Goal: Task Accomplishment & Management: Use online tool/utility

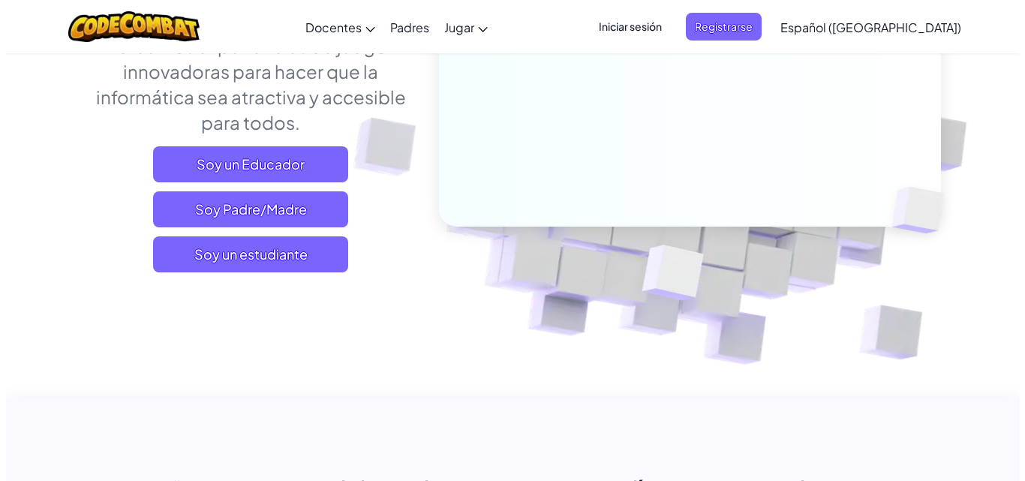
scroll to position [150, 0]
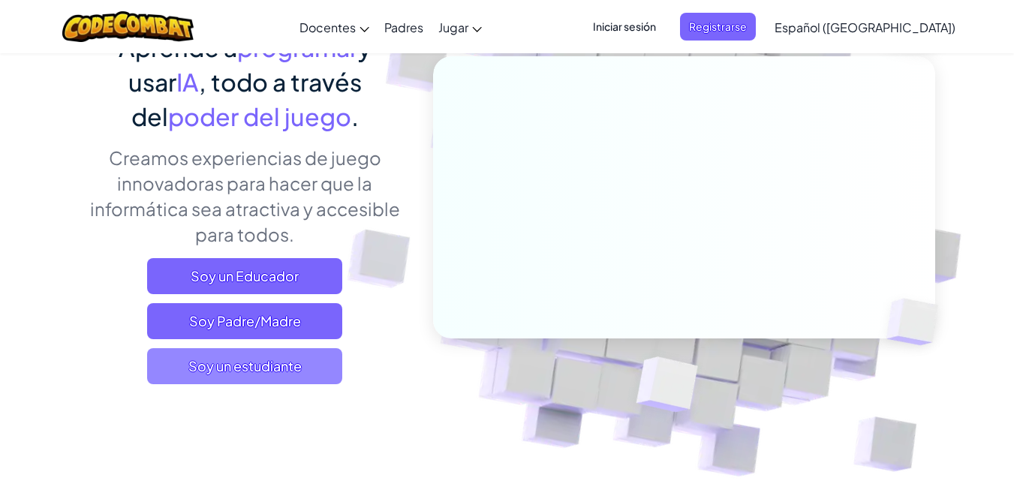
click at [245, 361] on font "Soy un estudiante" at bounding box center [244, 365] width 113 height 17
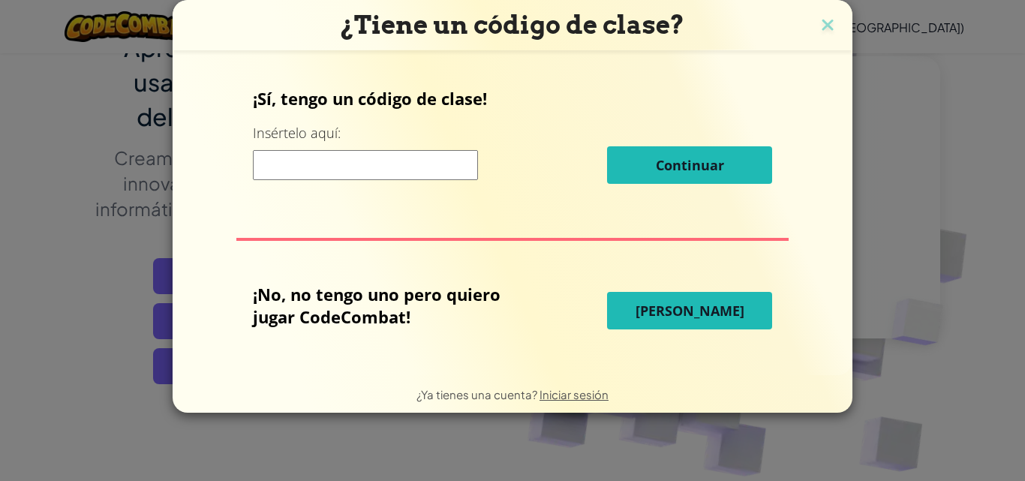
click at [374, 299] on font "¡No, no tengo uno pero quiero jugar CodeCombat!" at bounding box center [377, 305] width 248 height 45
click at [654, 302] on font "[PERSON_NAME]" at bounding box center [689, 311] width 109 height 18
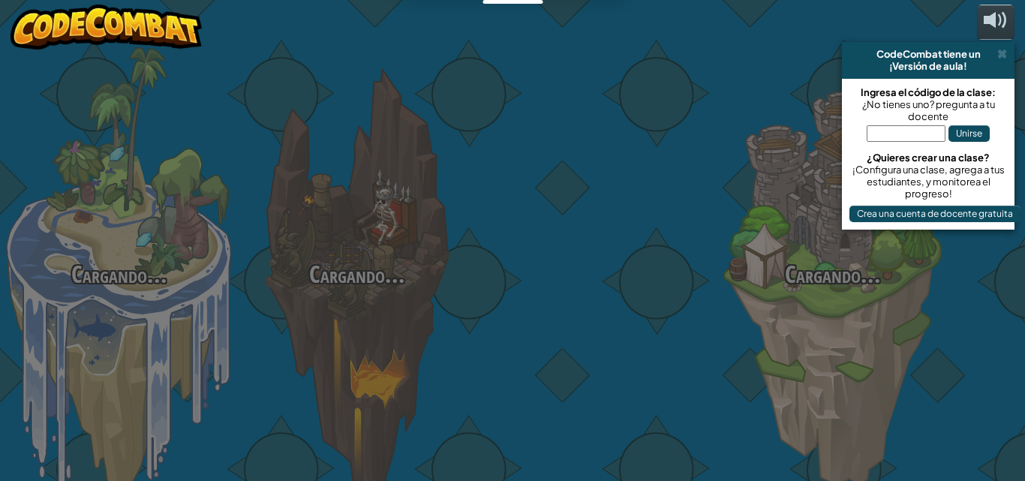
click at [687, 323] on div at bounding box center [595, 238] width 238 height 476
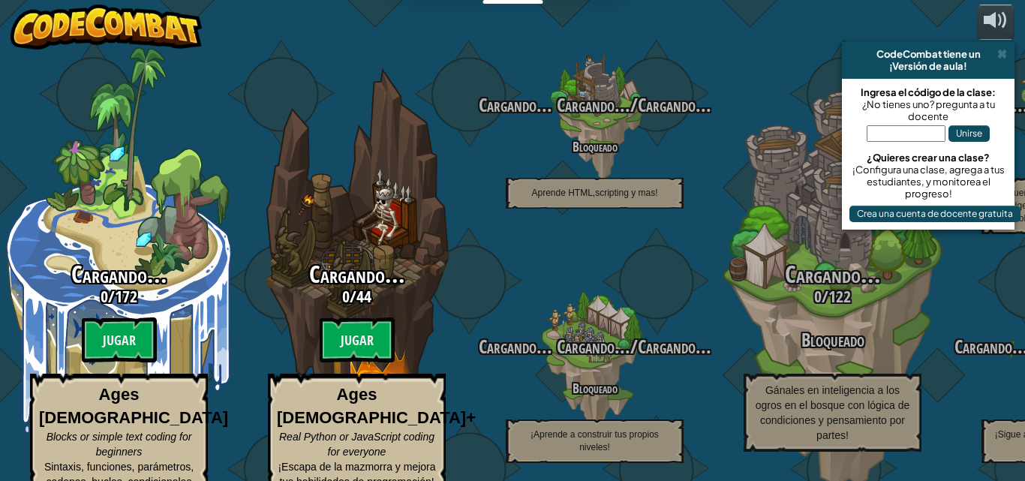
select select "es-419"
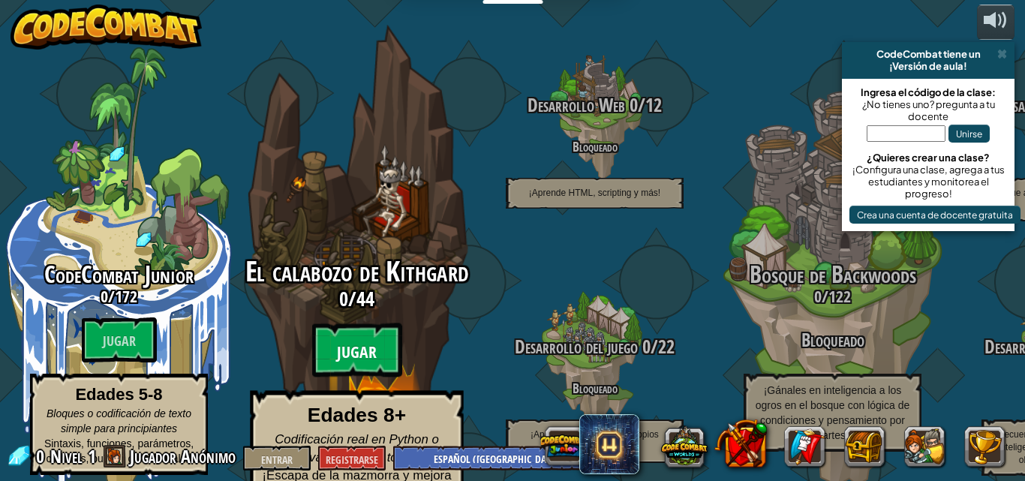
click at [350, 341] on font "Jugar" at bounding box center [357, 352] width 40 height 23
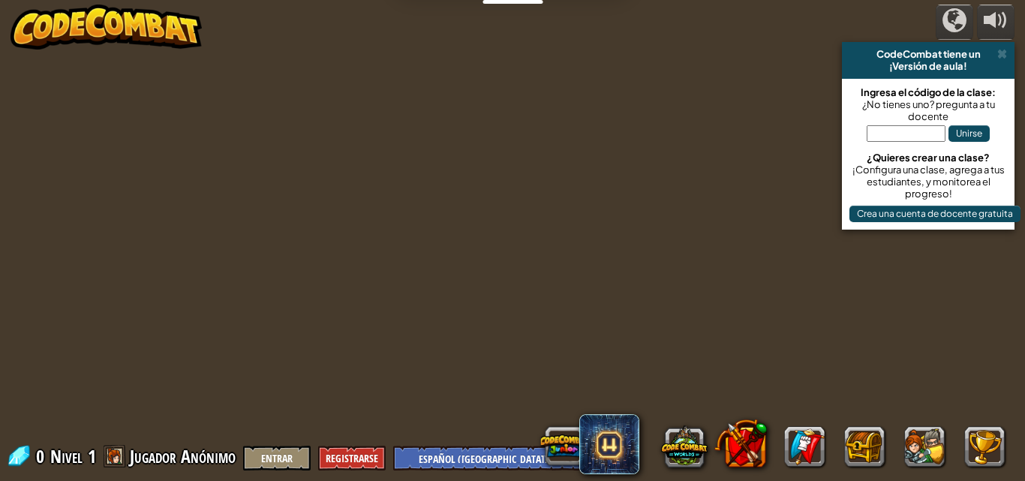
select select "es-419"
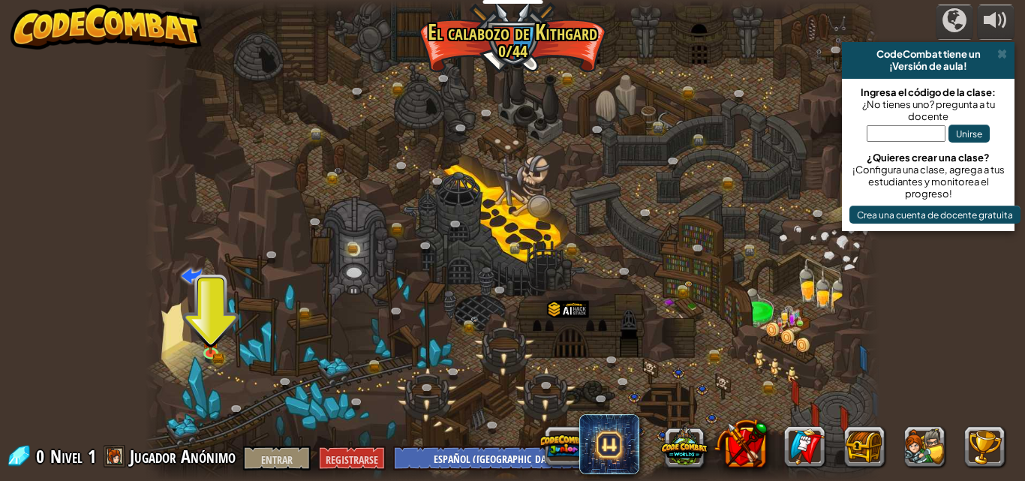
click at [996, 56] on div "CodeCombat tiene un" at bounding box center [928, 54] width 161 height 12
click at [217, 341] on img at bounding box center [211, 332] width 17 height 38
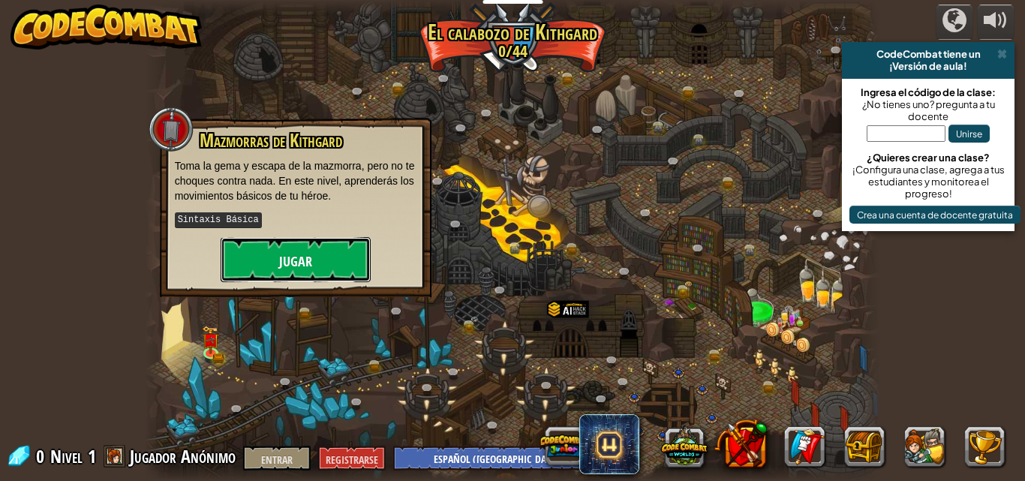
click at [266, 263] on button "Jugar" at bounding box center [296, 259] width 150 height 45
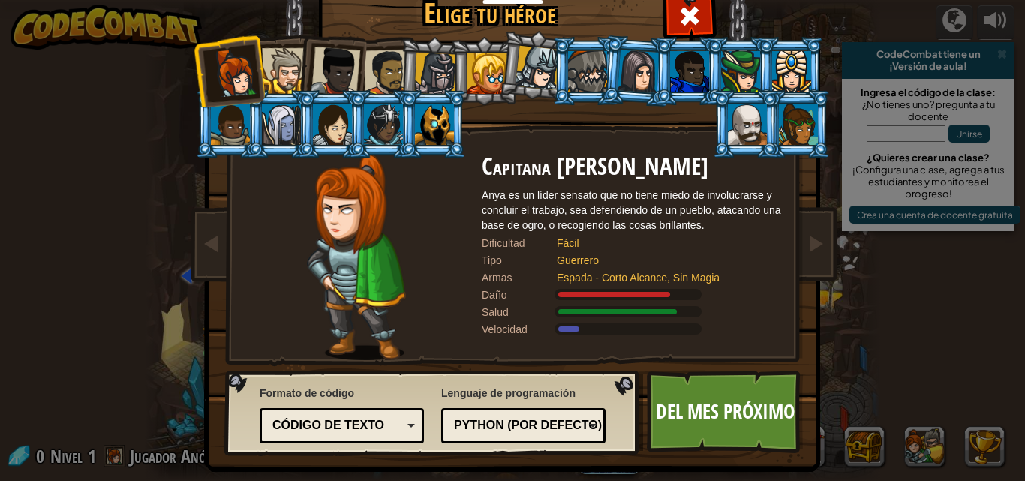
click at [290, 83] on div at bounding box center [285, 71] width 46 height 46
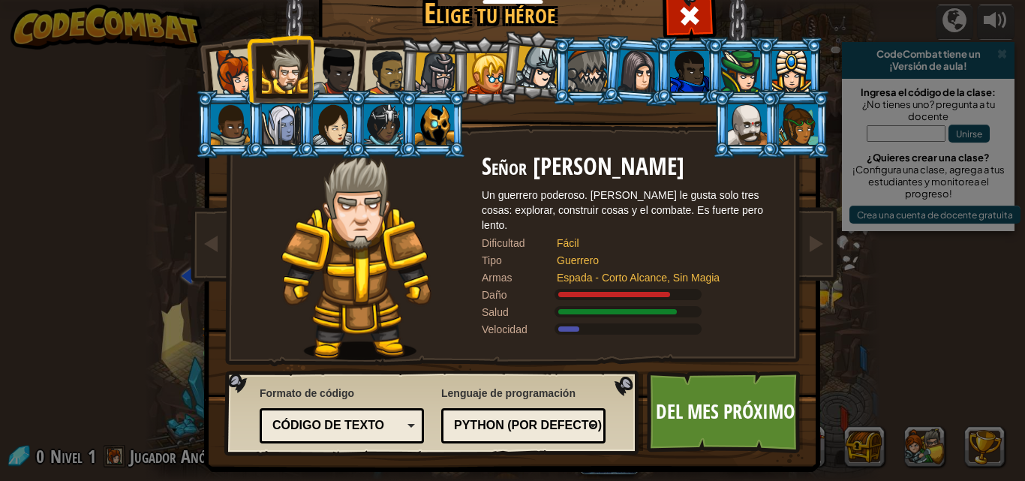
click at [286, 117] on div at bounding box center [281, 124] width 39 height 41
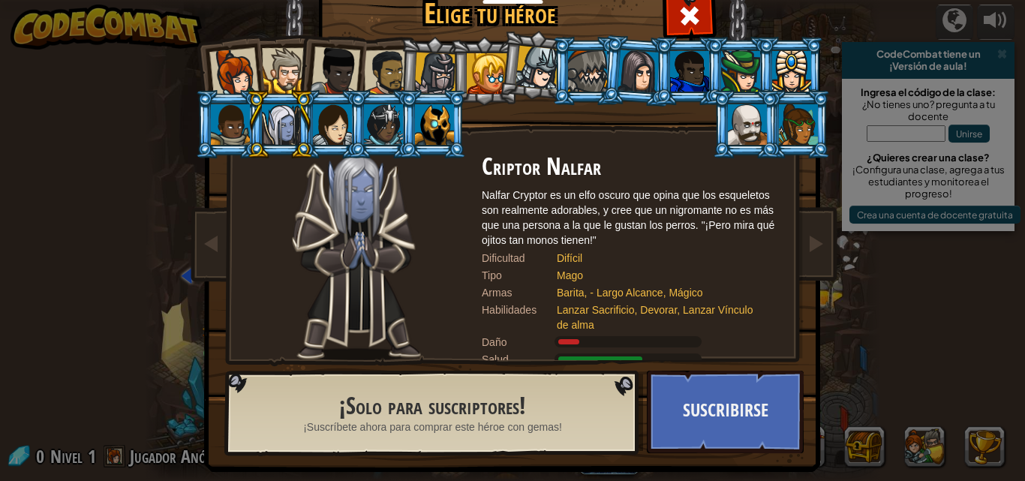
drag, startPoint x: 787, startPoint y: 133, endPoint x: 775, endPoint y: 142, distance: 15.0
click at [785, 135] on div at bounding box center [798, 124] width 39 height 41
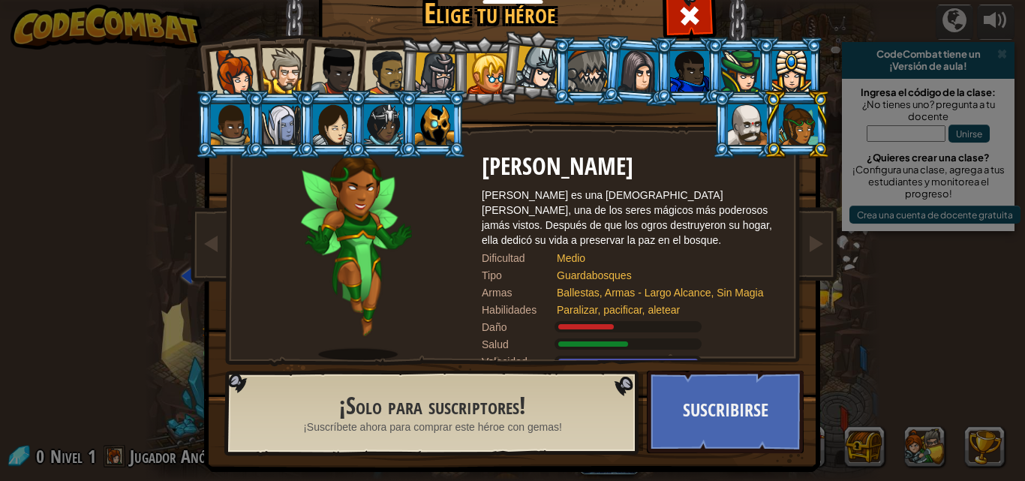
click at [506, 268] on div "Tipo" at bounding box center [519, 275] width 75 height 15
click at [683, 21] on span at bounding box center [689, 16] width 24 height 24
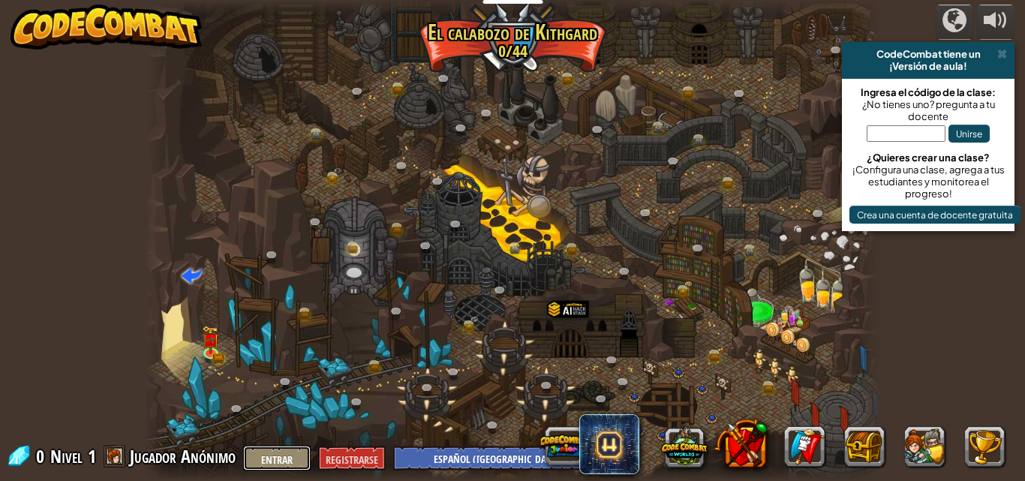
click at [289, 456] on font "Entrar" at bounding box center [277, 459] width 32 height 14
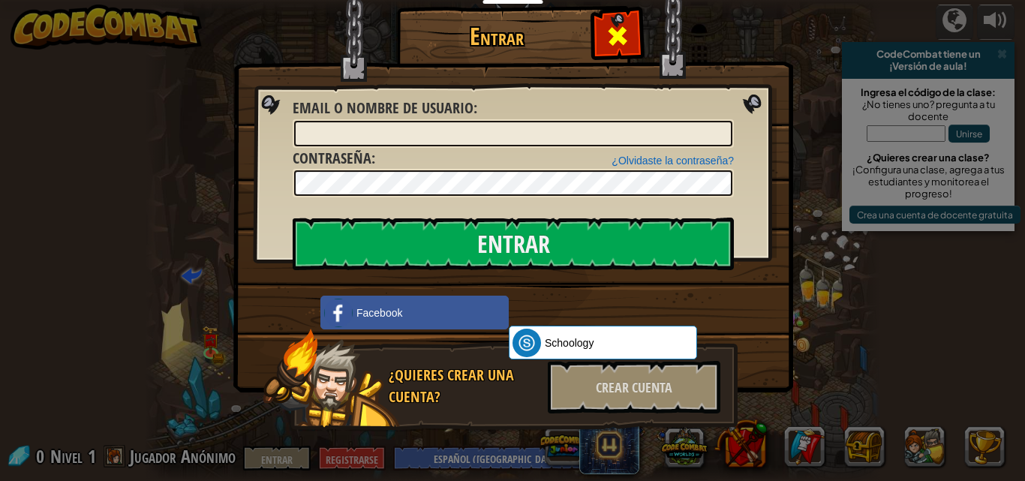
click at [607, 38] on span at bounding box center [617, 36] width 24 height 24
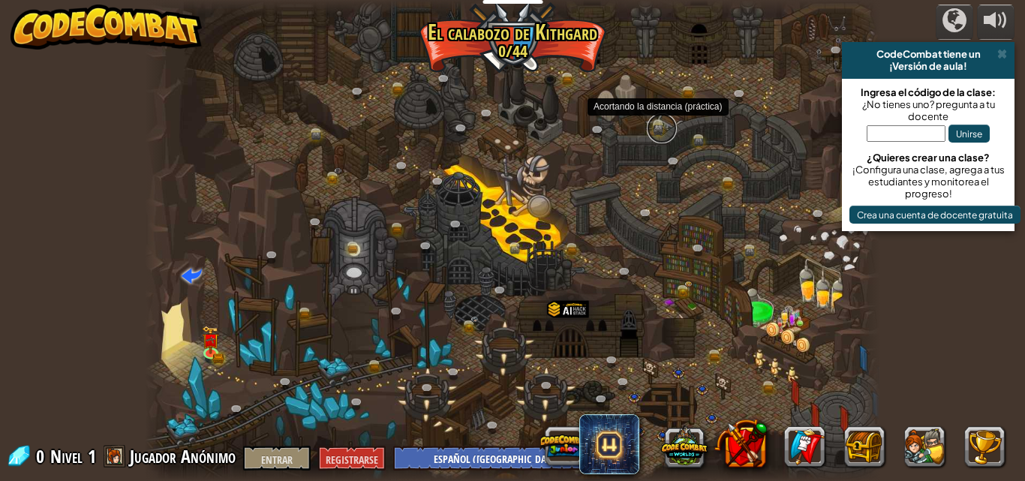
click at [656, 124] on link at bounding box center [662, 128] width 30 height 30
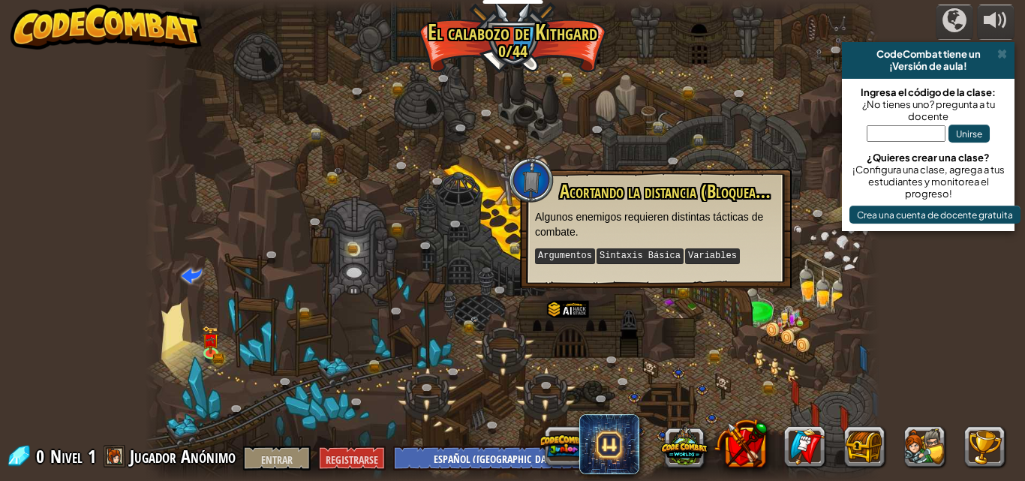
click at [489, 158] on div at bounding box center [513, 240] width 736 height 481
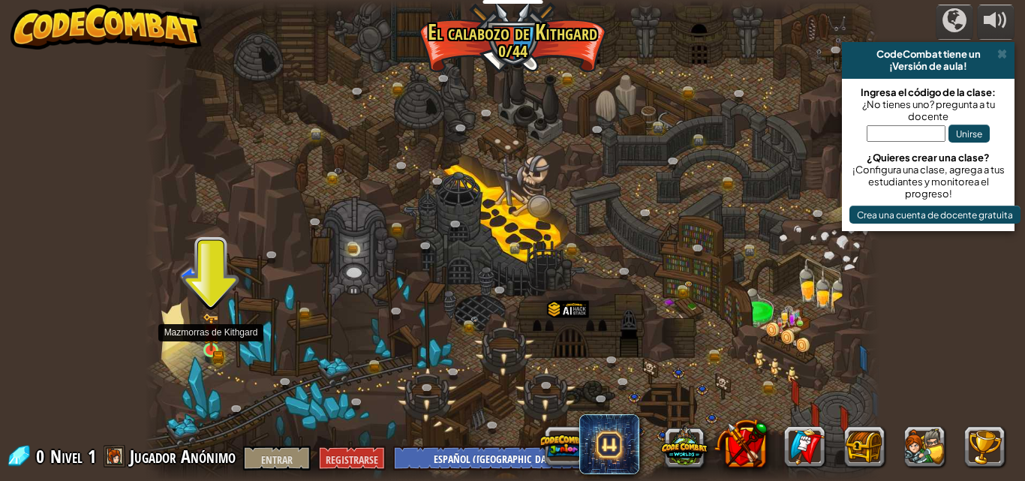
click at [205, 349] on img at bounding box center [211, 332] width 17 height 38
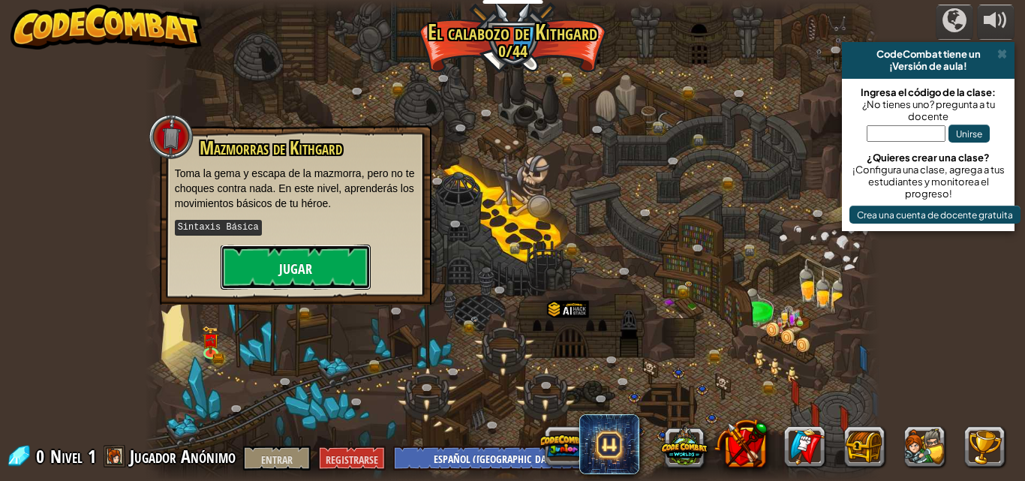
click at [302, 272] on font "Jugar" at bounding box center [295, 269] width 33 height 19
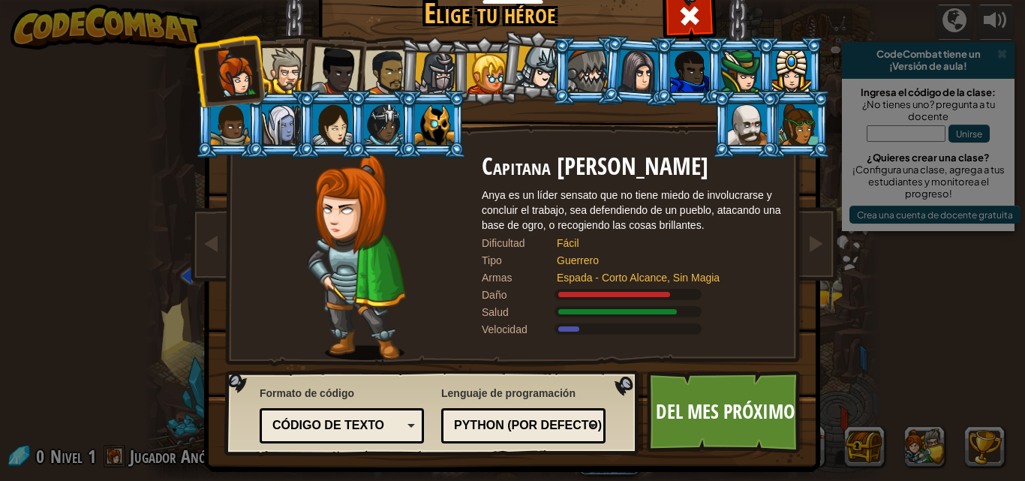
click at [323, 273] on img at bounding box center [356, 257] width 98 height 206
click at [696, 413] on font "Del mes próximo" at bounding box center [725, 411] width 139 height 27
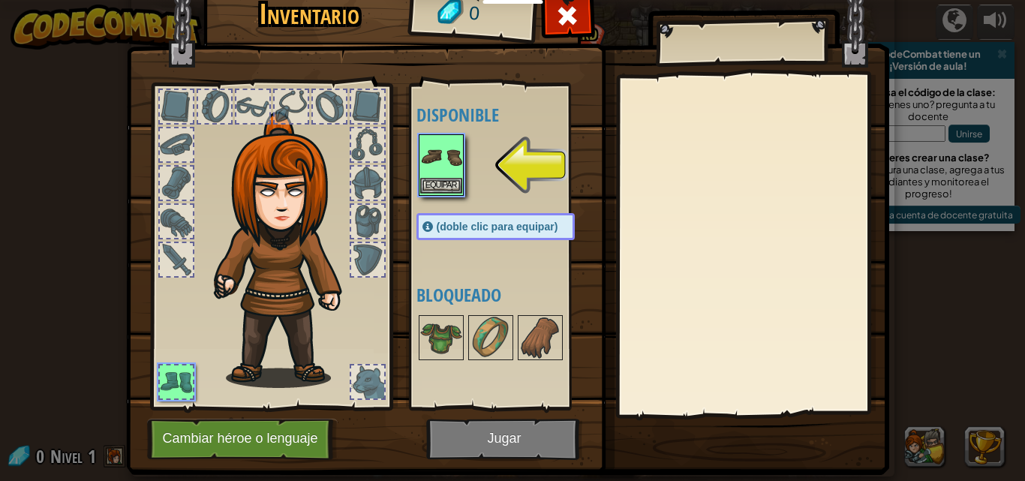
click at [441, 167] on img at bounding box center [441, 157] width 42 height 42
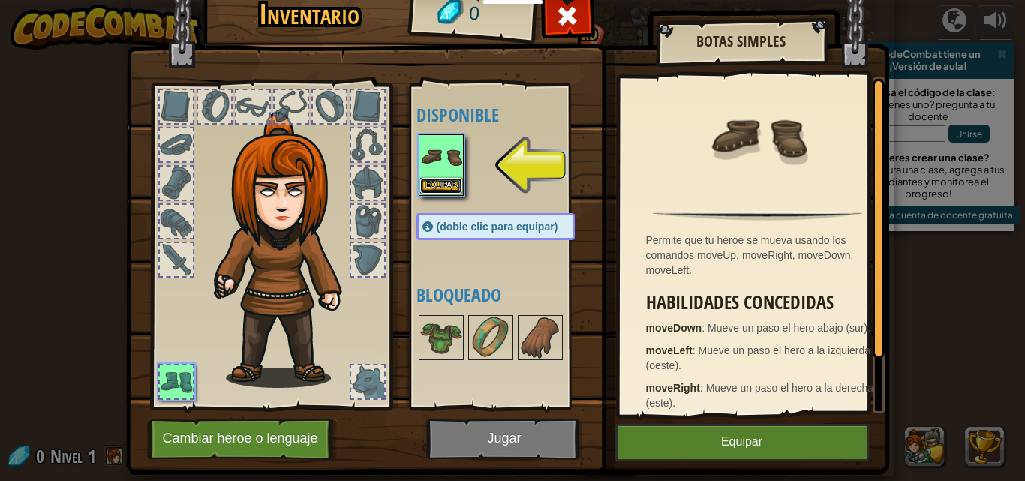
click at [452, 185] on button "Equipar" at bounding box center [441, 186] width 42 height 16
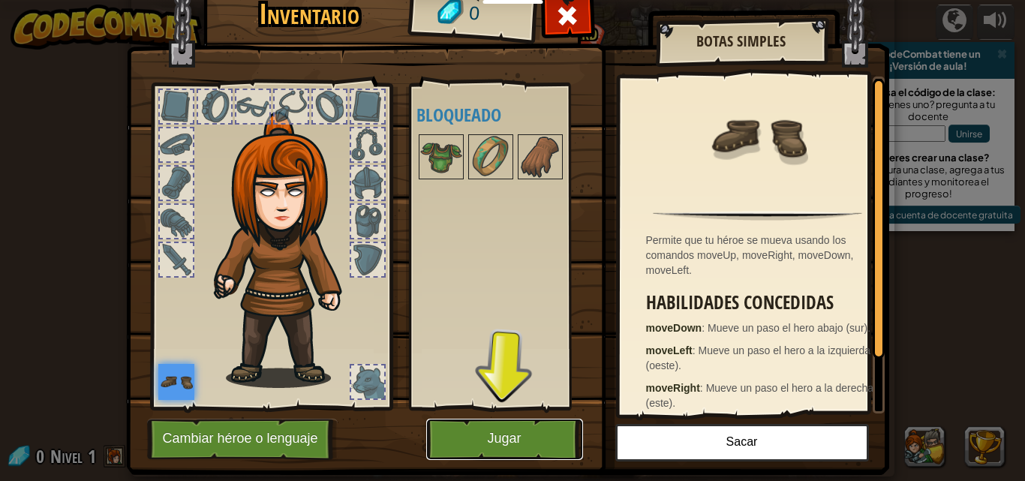
click at [540, 422] on button "Jugar" at bounding box center [504, 439] width 157 height 41
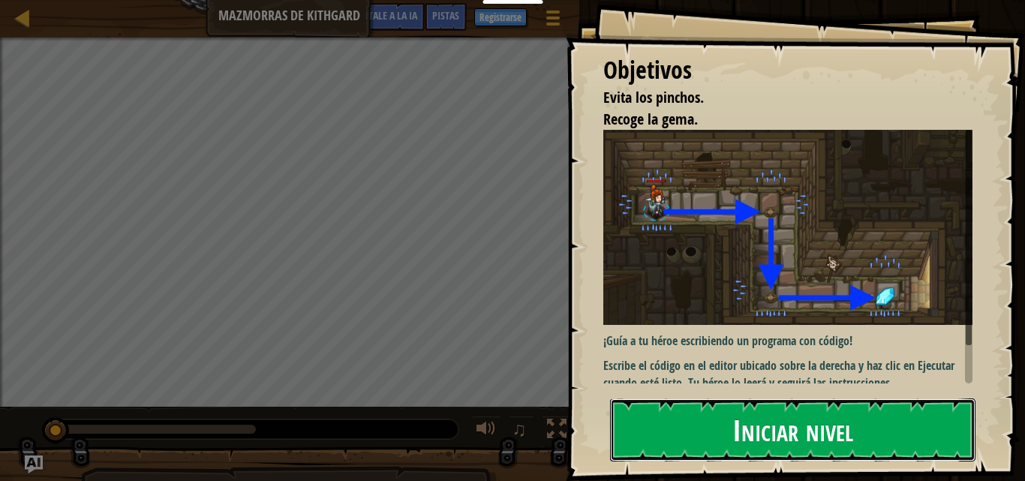
click at [777, 426] on font "Iniciar nivel" at bounding box center [792, 429] width 121 height 41
